Goal: Navigation & Orientation: Find specific page/section

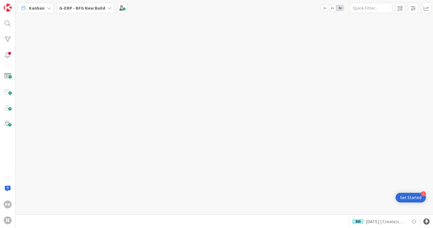
click at [76, 9] on b "G-ERP - BFG New Build" at bounding box center [82, 8] width 46 height 6
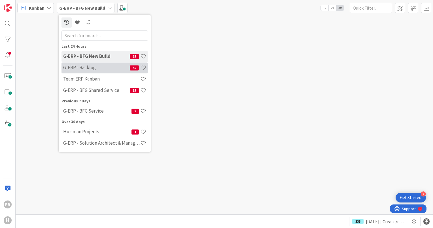
click at [93, 69] on h4 "G-ERP - Backlog" at bounding box center [96, 68] width 67 height 6
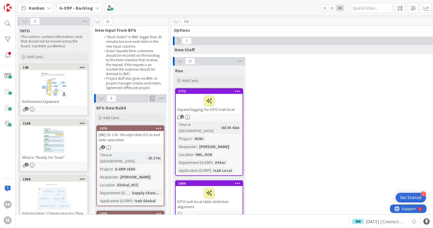
scroll to position [57, 0]
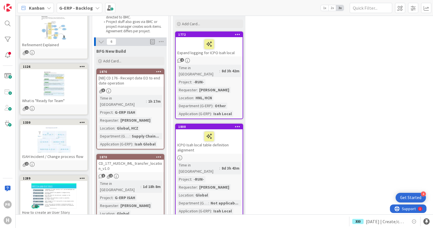
click at [137, 80] on div "[NB] CD 176 - Receipt date EO to end date operation" at bounding box center [130, 80] width 67 height 12
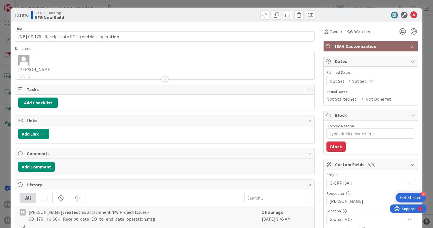
click at [162, 81] on div at bounding box center [165, 79] width 6 height 5
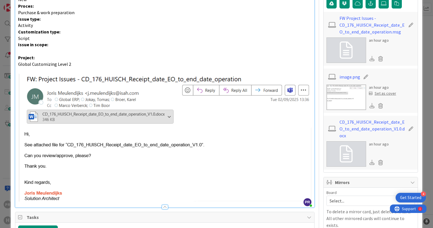
scroll to position [284, 0]
drag, startPoint x: 26, startPoint y: 154, endPoint x: 40, endPoint y: 154, distance: 13.9
click at [40, 154] on img at bounding box center [165, 137] width 294 height 128
click at [140, 51] on p at bounding box center [165, 51] width 294 height 7
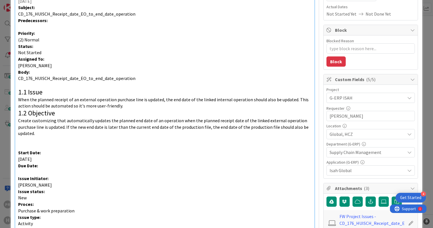
scroll to position [0, 0]
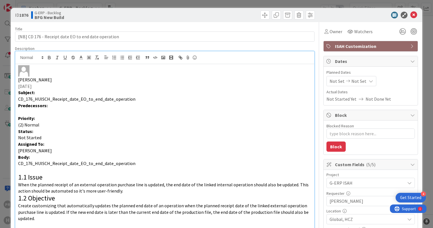
type textarea "x"
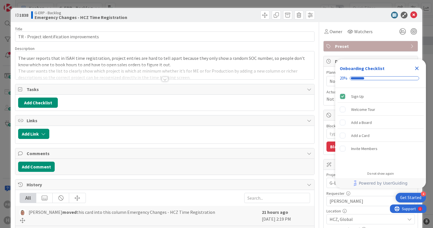
type textarea "x"
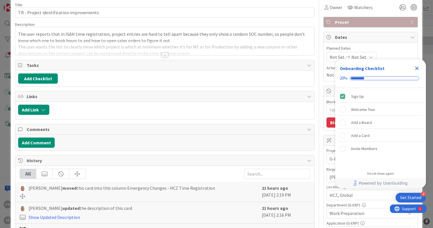
scroll to position [57, 0]
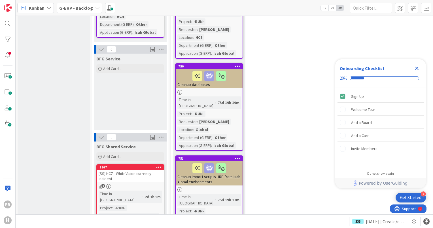
scroll to position [596, 0]
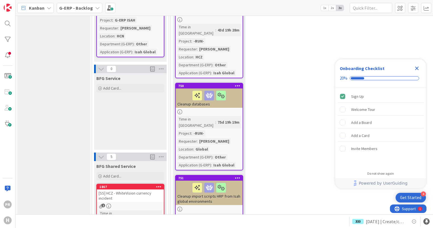
click at [63, 7] on b "G-ERP - Backlog" at bounding box center [76, 8] width 34 height 6
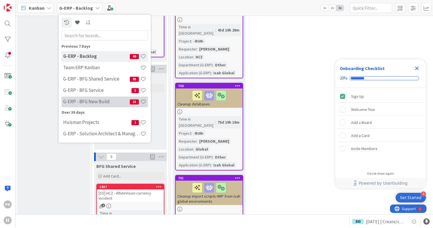
click at [87, 98] on div "G-ERP - BFG New Build 15" at bounding box center [105, 101] width 87 height 11
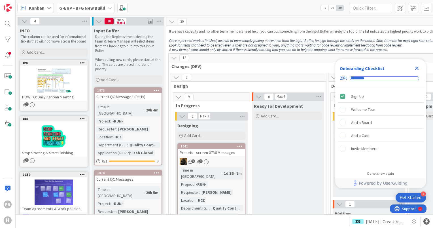
click at [83, 9] on b "G-ERP - BFG New Build" at bounding box center [82, 8] width 46 height 6
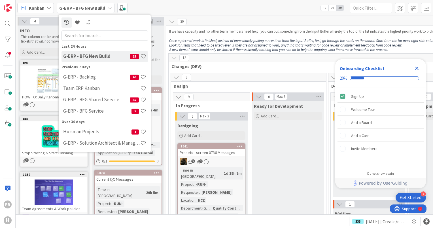
click at [83, 9] on b "G-ERP - BFG New Build" at bounding box center [82, 8] width 46 height 6
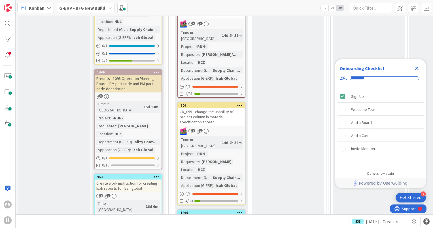
scroll to position [766, 0]
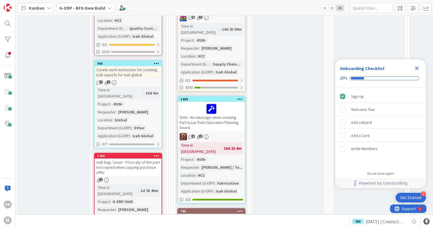
click at [92, 8] on b "G-ERP - BFG New Build" at bounding box center [82, 8] width 46 height 6
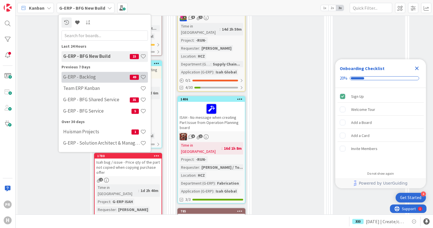
click at [89, 77] on h4 "G-ERP - Backlog" at bounding box center [96, 77] width 67 height 6
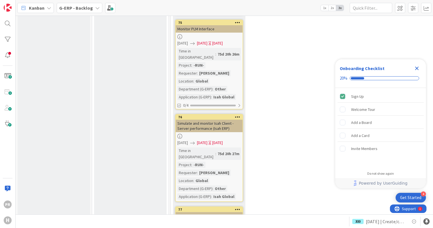
scroll to position [1333, 0]
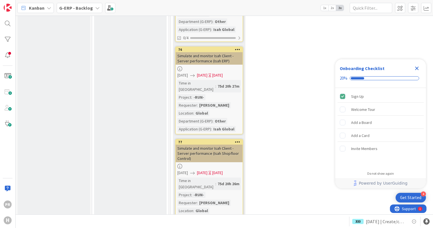
click at [418, 68] on icon "Close Checklist" at bounding box center [417, 68] width 7 height 7
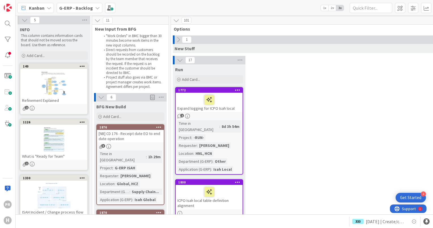
scroll to position [0, 0]
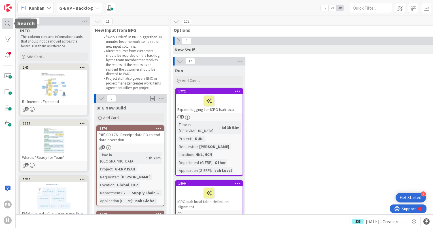
click at [7, 25] on div at bounding box center [7, 23] width 11 height 11
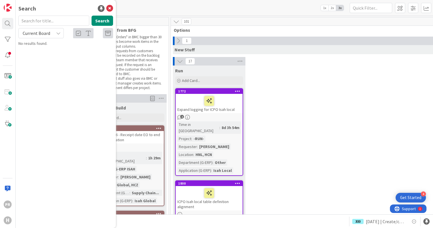
click at [41, 33] on span "Current Board" at bounding box center [37, 33] width 28 height 6
click at [36, 56] on span "All Boards" at bounding box center [51, 56] width 59 height 9
click at [31, 20] on input "text" at bounding box center [53, 21] width 71 height 10
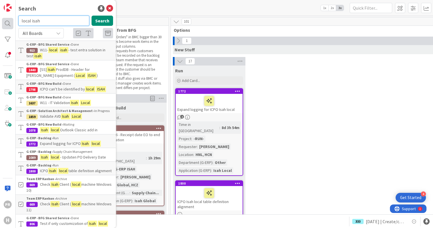
drag, startPoint x: 39, startPoint y: 22, endPoint x: 6, endPoint y: 20, distance: 32.4
click at [6, 20] on div "PR H Search local isah Search All Boards Current Board All Boards G-ERP - BFG S…" at bounding box center [8, 114] width 16 height 228
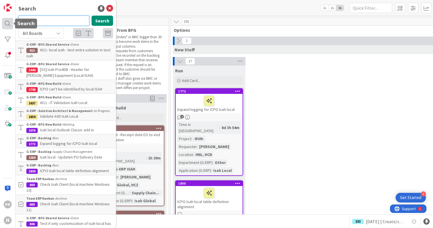
type input "db24"
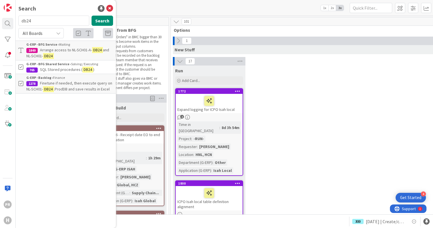
click at [72, 50] on span "Arrange access to NL-SCH01-A-" at bounding box center [66, 49] width 52 height 5
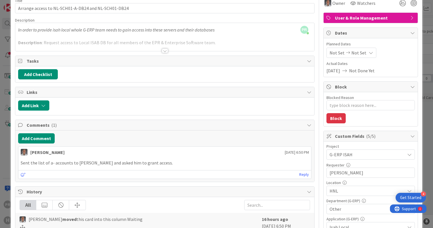
scroll to position [85, 0]
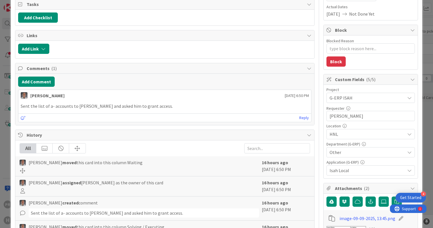
type textarea "x"
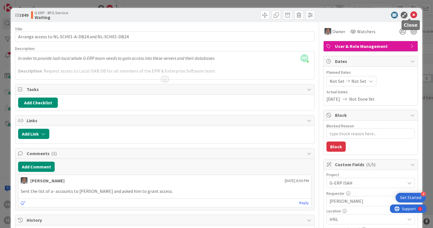
click at [411, 16] on icon at bounding box center [414, 15] width 7 height 7
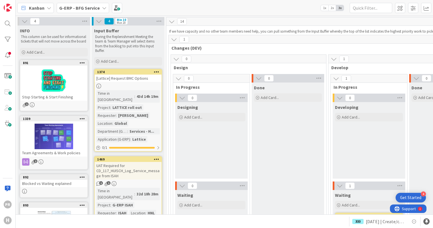
click at [77, 9] on b "G-ERP - BFG Service" at bounding box center [79, 8] width 41 height 6
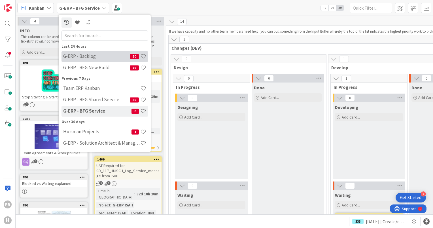
click at [79, 60] on div "G-ERP - Backlog 50" at bounding box center [105, 56] width 87 height 11
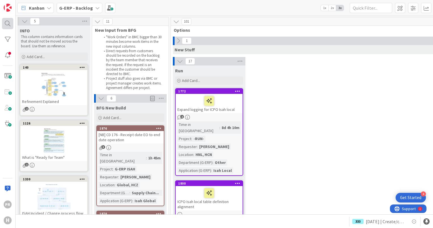
click at [11, 24] on div at bounding box center [7, 23] width 11 height 11
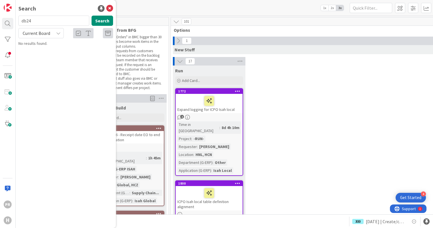
click at [53, 22] on input "db24" at bounding box center [53, 21] width 71 height 10
click at [44, 24] on input "db24" at bounding box center [53, 21] width 71 height 10
click at [45, 33] on span "Current Board" at bounding box center [37, 33] width 28 height 6
click at [41, 53] on span "All Boards" at bounding box center [51, 56] width 59 height 9
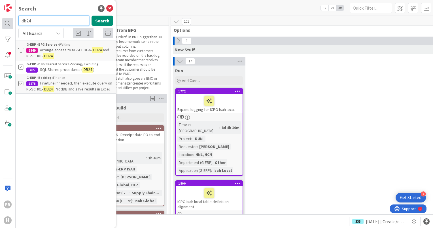
drag, startPoint x: 39, startPoint y: 23, endPoint x: 12, endPoint y: 21, distance: 26.8
click at [12, 21] on div "PR H Search db24 Search All Boards Current Board All Boards G-ERP - BFG Service…" at bounding box center [8, 114] width 16 height 228
type input "h1024"
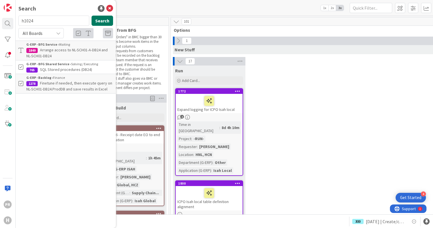
click at [107, 24] on button "Search" at bounding box center [103, 21] width 22 height 10
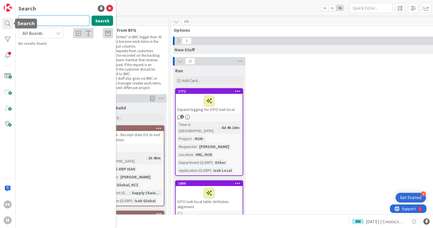
drag, startPoint x: 48, startPoint y: 24, endPoint x: 0, endPoint y: 19, distance: 48.5
click at [0, 19] on html "4 Get Started PR H Search h1024 Search All Boards Current Board All Boards No r…" at bounding box center [216, 114] width 433 height 228
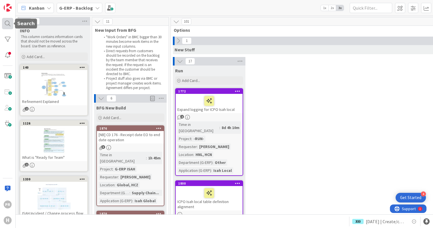
click at [7, 27] on div at bounding box center [7, 23] width 11 height 11
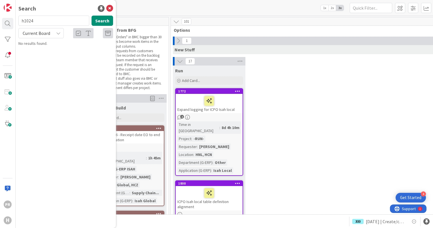
drag, startPoint x: 39, startPoint y: 23, endPoint x: 21, endPoint y: 22, distance: 17.6
click at [21, 22] on input "h1024" at bounding box center [53, 21] width 71 height 10
type input "1808"
drag, startPoint x: 32, startPoint y: 41, endPoint x: 32, endPoint y: 36, distance: 5.1
click at [32, 40] on div "1808 Search Current Board No results found." at bounding box center [65, 31] width 95 height 31
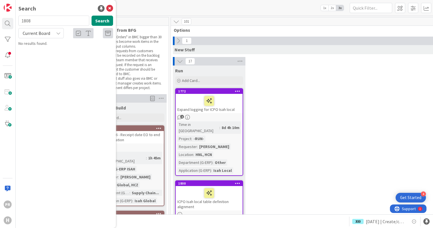
click at [32, 36] on span "Current Board" at bounding box center [36, 33] width 29 height 8
click at [36, 56] on span "All Boards" at bounding box center [51, 56] width 59 height 9
click at [85, 44] on div "G-ERP - BFG New Build › Solving / Executing" at bounding box center [69, 44] width 87 height 5
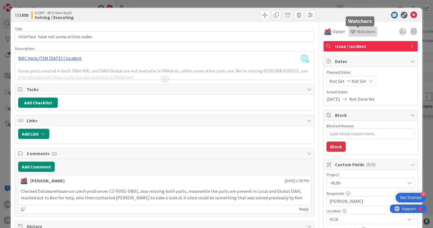
click at [367, 30] on span "Watchers" at bounding box center [366, 31] width 18 height 7
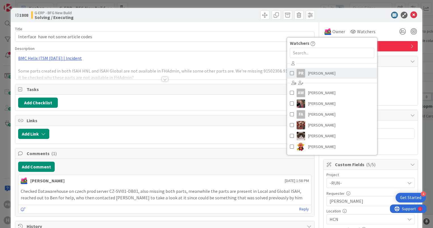
click at [309, 73] on span "[PERSON_NAME]" at bounding box center [322, 73] width 28 height 9
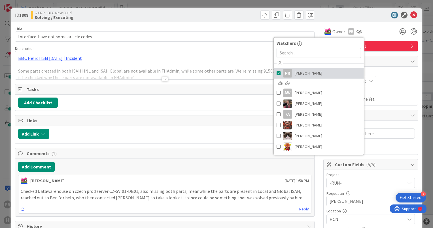
type textarea "x"
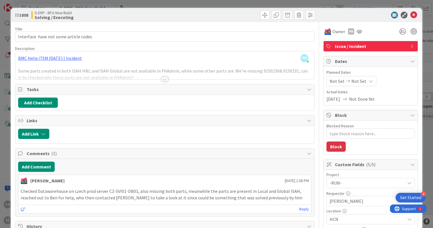
click at [163, 79] on div at bounding box center [165, 79] width 6 height 5
